Goal: Task Accomplishment & Management: Manage account settings

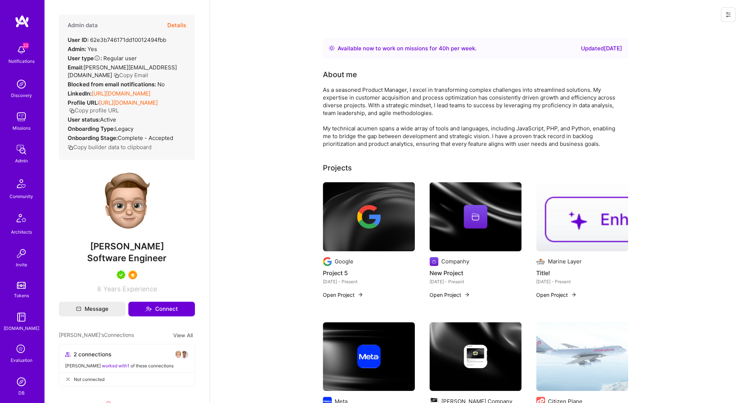
click at [144, 40] on div "User ID: 62e3b746171dd10012494fbb" at bounding box center [117, 40] width 99 height 8
copy div "62e3b746171dd10012494fbb"
click at [725, 13] on icon at bounding box center [728, 15] width 6 height 6
click at [711, 26] on button "Login as [PERSON_NAME]" at bounding box center [697, 31] width 78 height 19
